Goal: Task Accomplishment & Management: Manage account settings

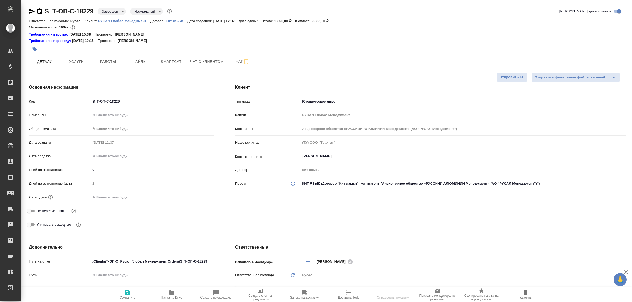
select select "RU"
type textarea "x"
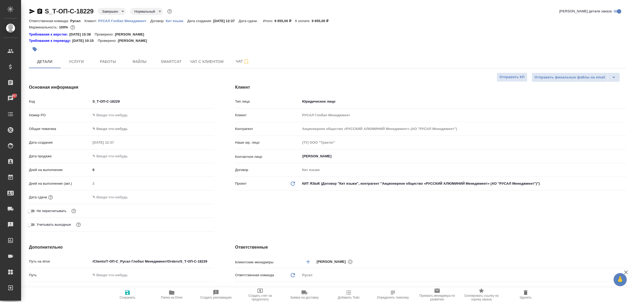
type textarea "x"
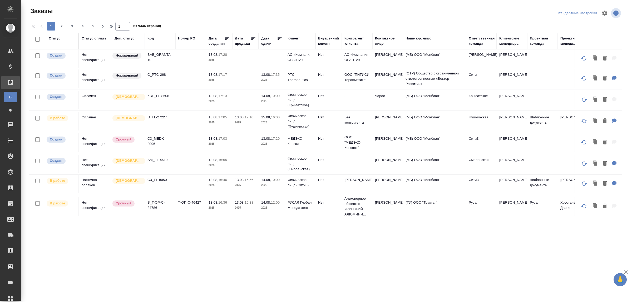
click at [291, 39] on div "Клиент" at bounding box center [293, 38] width 12 height 5
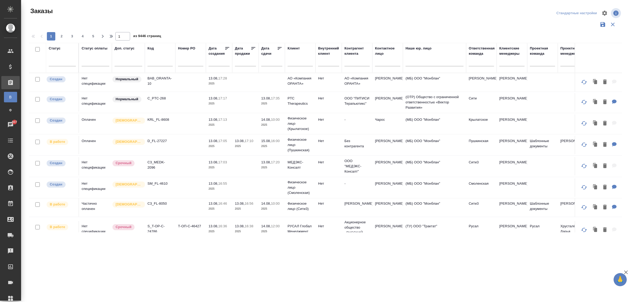
click at [297, 64] on input "text" at bounding box center [299, 63] width 25 height 7
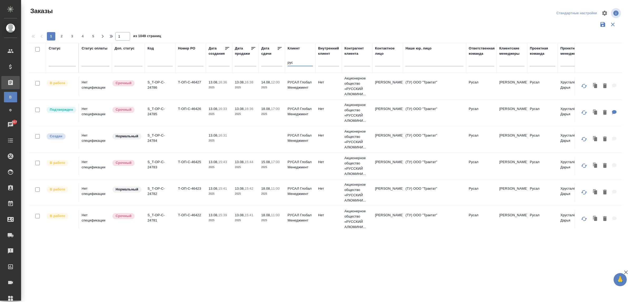
click at [299, 66] on input "рус" at bounding box center [299, 63] width 25 height 7
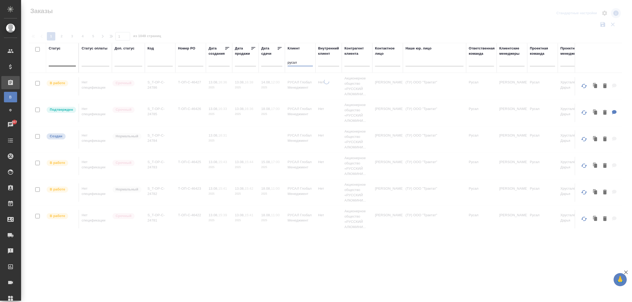
type input "русал"
click at [64, 62] on div at bounding box center [62, 61] width 27 height 8
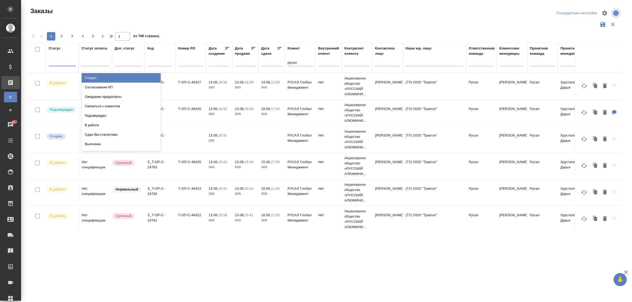
click at [92, 78] on div "Создан" at bounding box center [121, 77] width 79 height 9
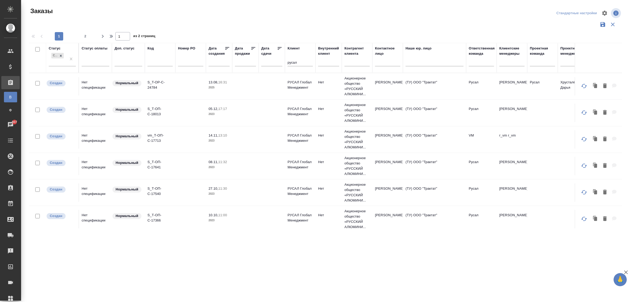
click at [90, 35] on div "1 2" at bounding box center [72, 36] width 53 height 8
click at [84, 35] on span "2" at bounding box center [85, 36] width 8 height 5
type input "2"
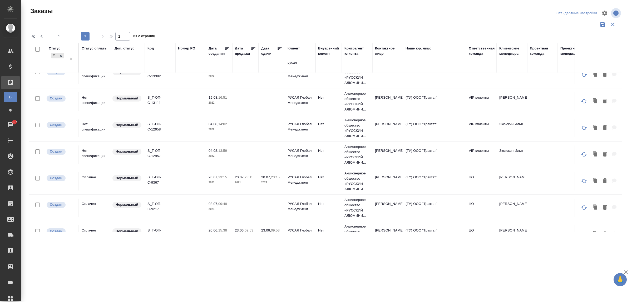
scroll to position [459, 0]
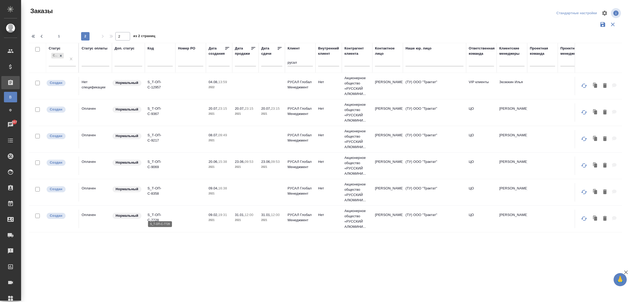
click at [158, 212] on p "S_Т-ОП-С-7728" at bounding box center [159, 217] width 25 height 11
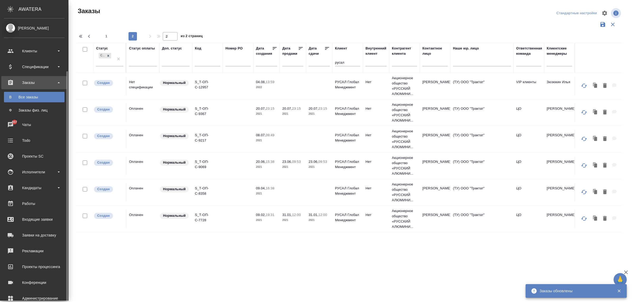
scroll to position [28, 0]
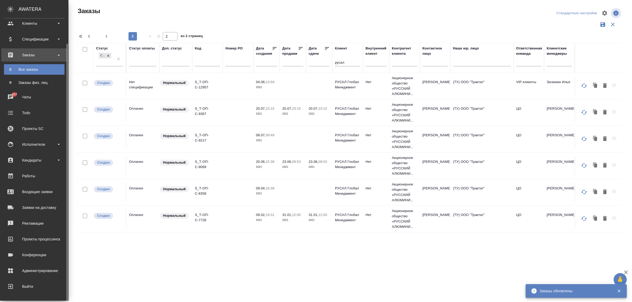
click at [33, 297] on div "Zhukova Daria Клиенты Спецификации Заказы В Все заказы Ф Заказы физ. лиц 807 Ча…" at bounding box center [34, 159] width 68 height 282
click at [44, 272] on div "Администрирование" at bounding box center [34, 271] width 61 height 8
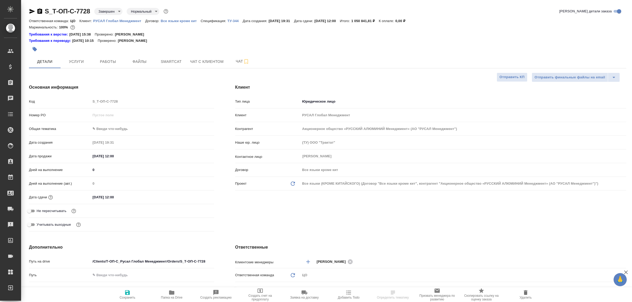
select select "RU"
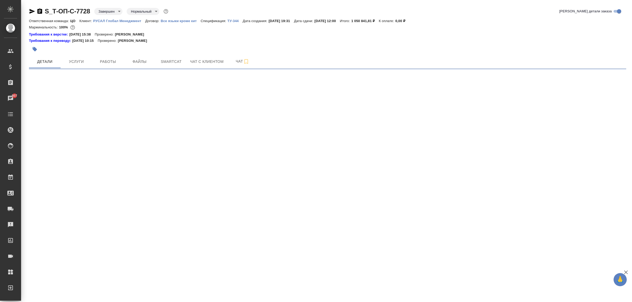
select select "RU"
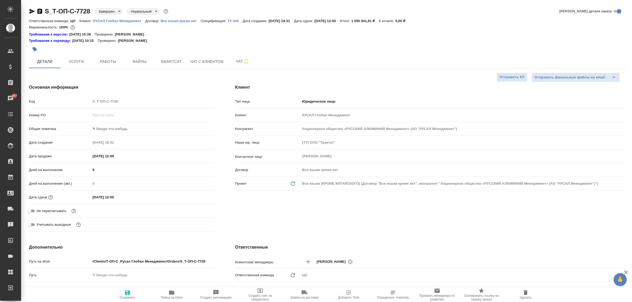
type textarea "x"
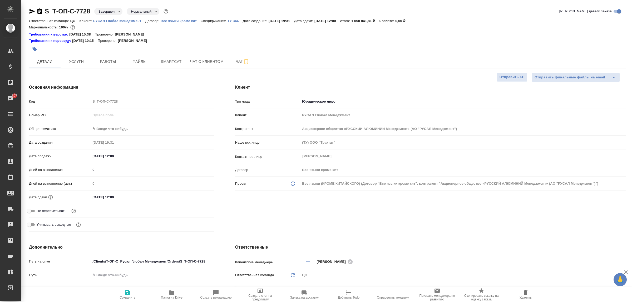
type textarea "x"
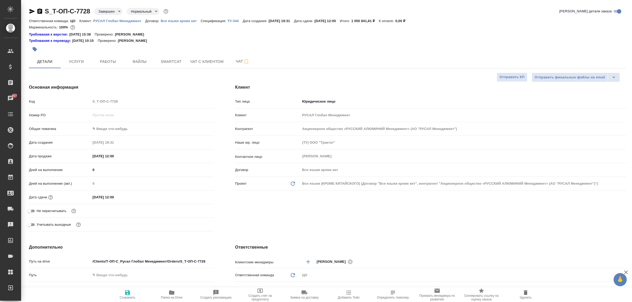
type textarea "x"
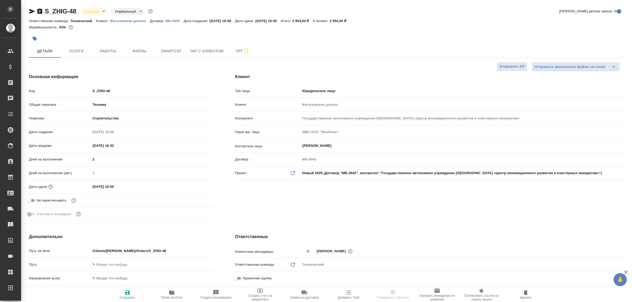
select select "RU"
type textarea "x"
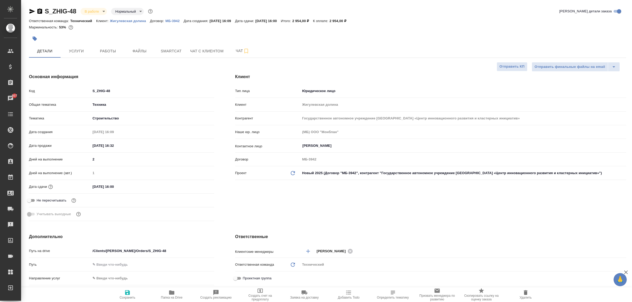
type textarea "x"
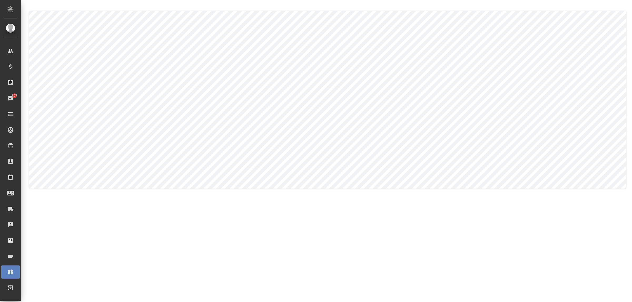
type textarea "[PERSON_NAME]"
type textarea "Zaborova"
type input "[PERSON_NAME]"
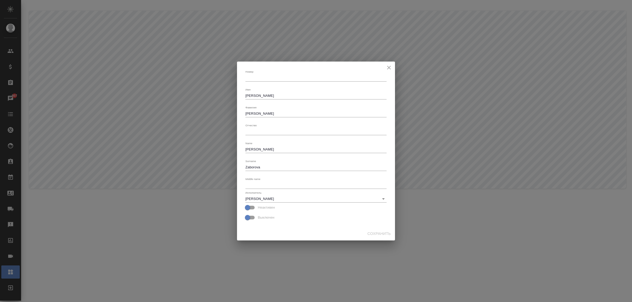
click at [391, 67] on icon "close" at bounding box center [389, 67] width 6 height 6
